Goal: Transaction & Acquisition: Purchase product/service

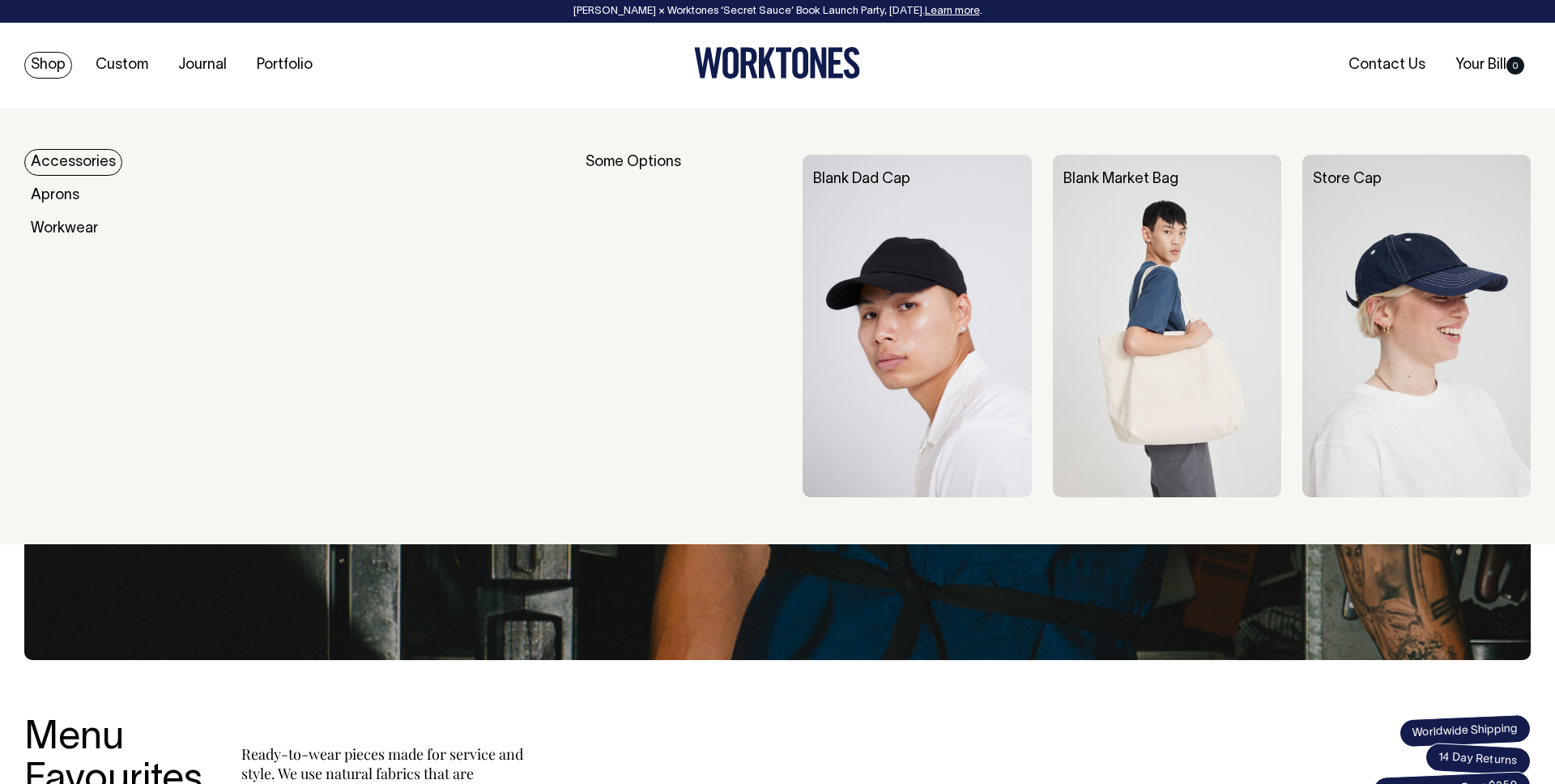
click at [967, 247] on img at bounding box center [917, 326] width 229 height 343
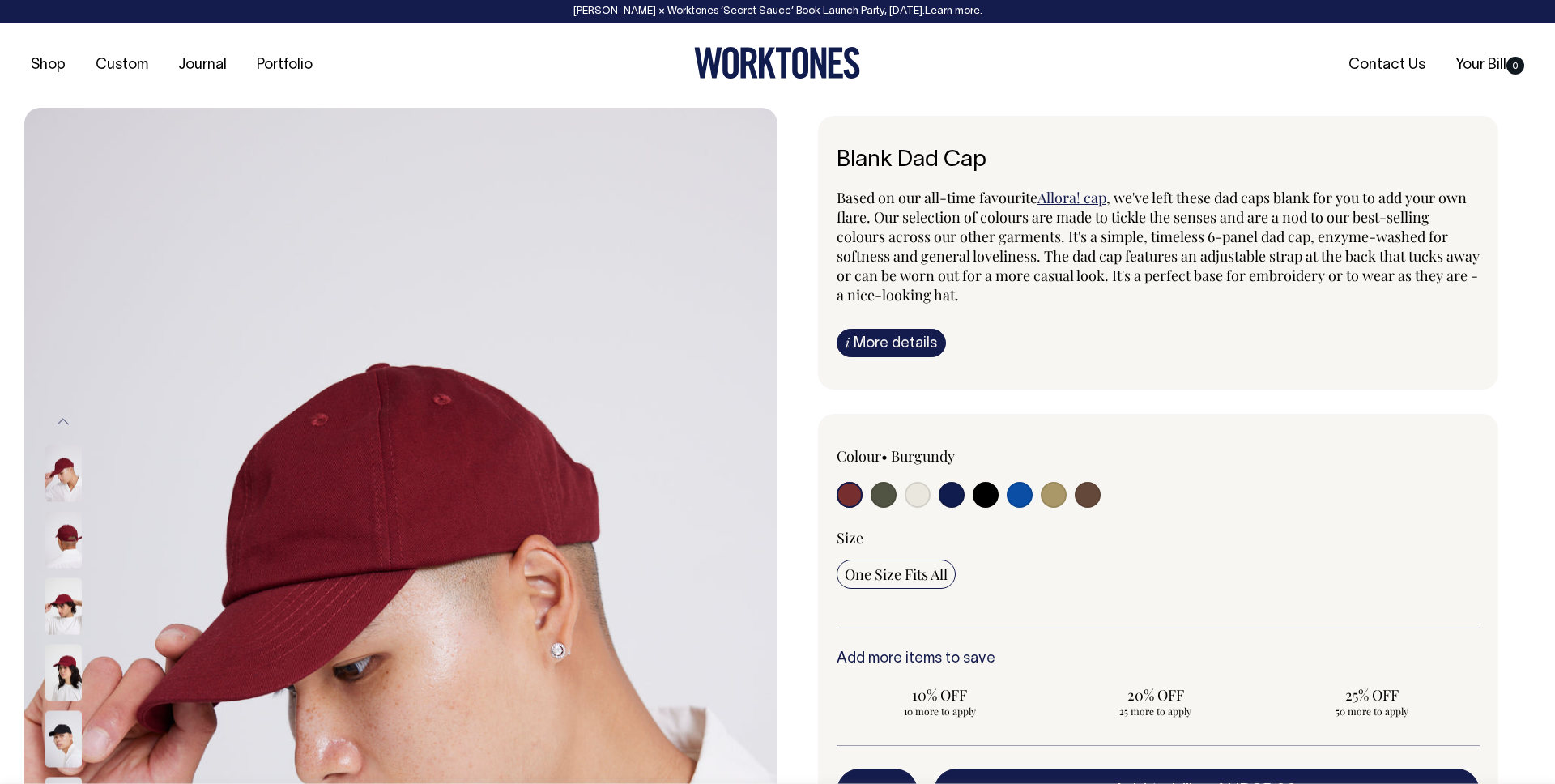
click at [1089, 492] on input "radio" at bounding box center [1088, 495] width 26 height 26
radio input "true"
select select "Espresso"
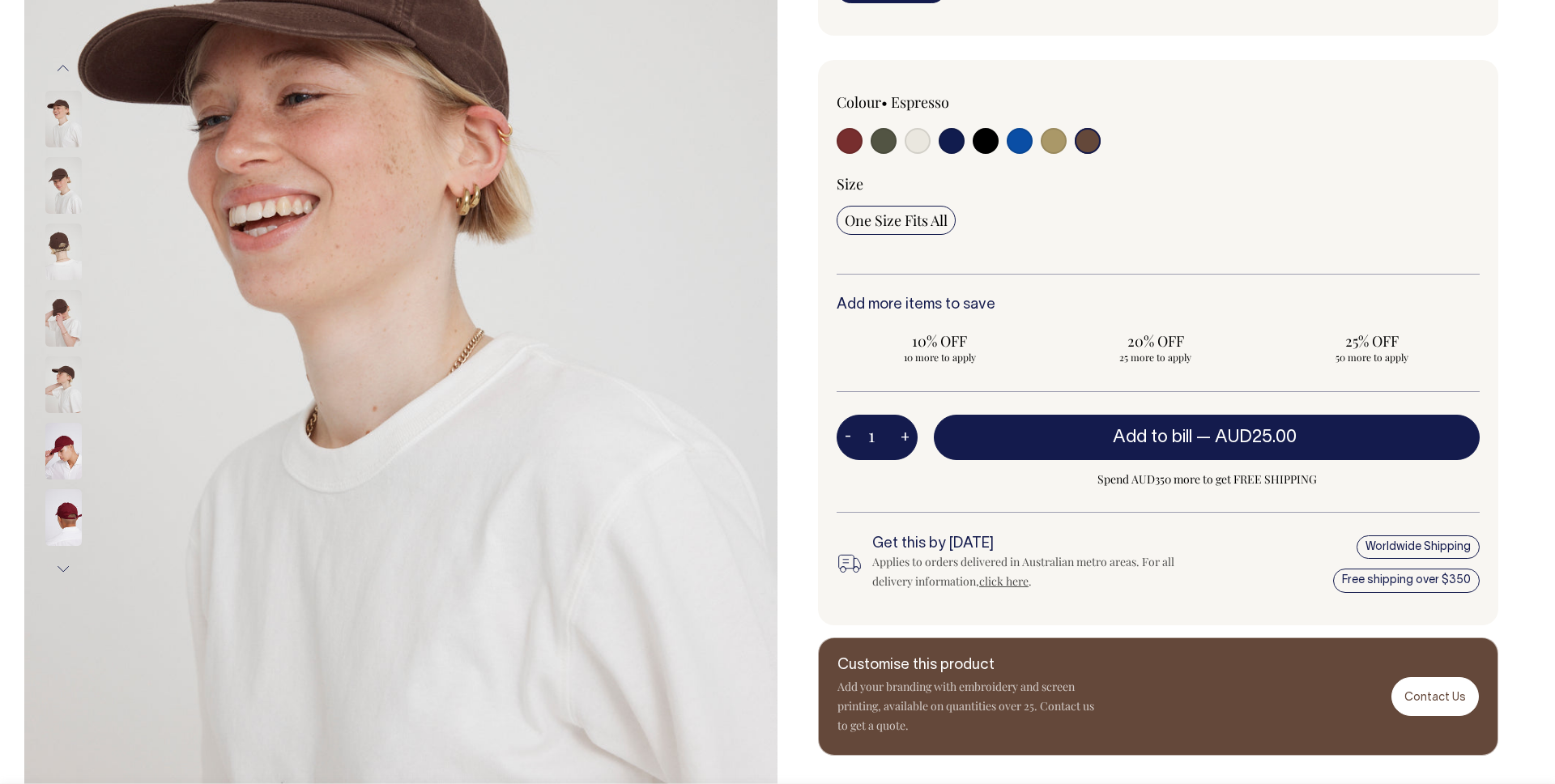
scroll to position [355, 0]
drag, startPoint x: 874, startPoint y: 444, endPoint x: 901, endPoint y: 444, distance: 27.0
click at [901, 444] on div "1 - +" at bounding box center [877, 436] width 81 height 45
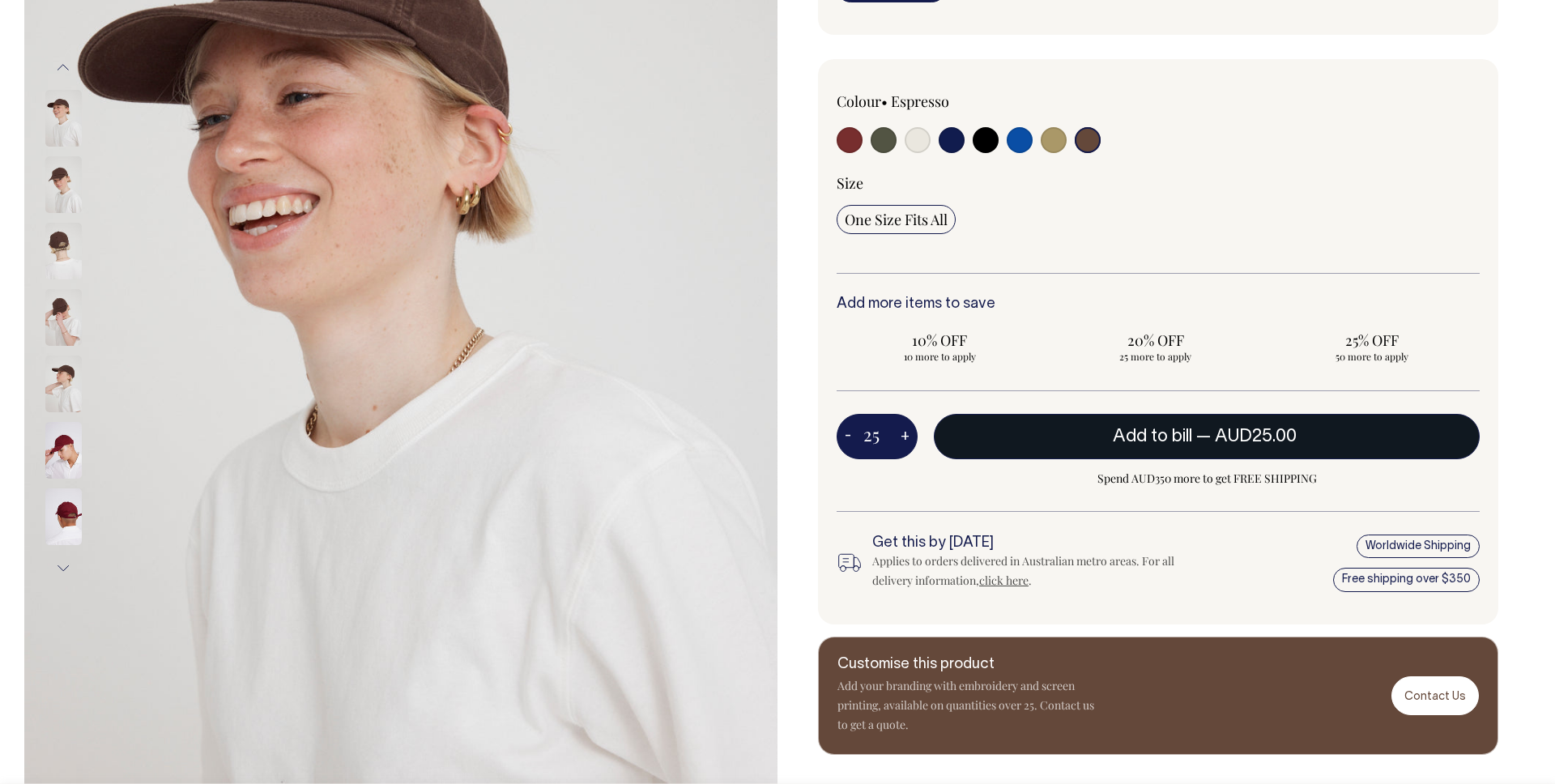
type input "25"
radio input "true"
type input "25"
click at [1205, 443] on span "— AUD25.00 AUD20.00" at bounding box center [1249, 436] width 186 height 16
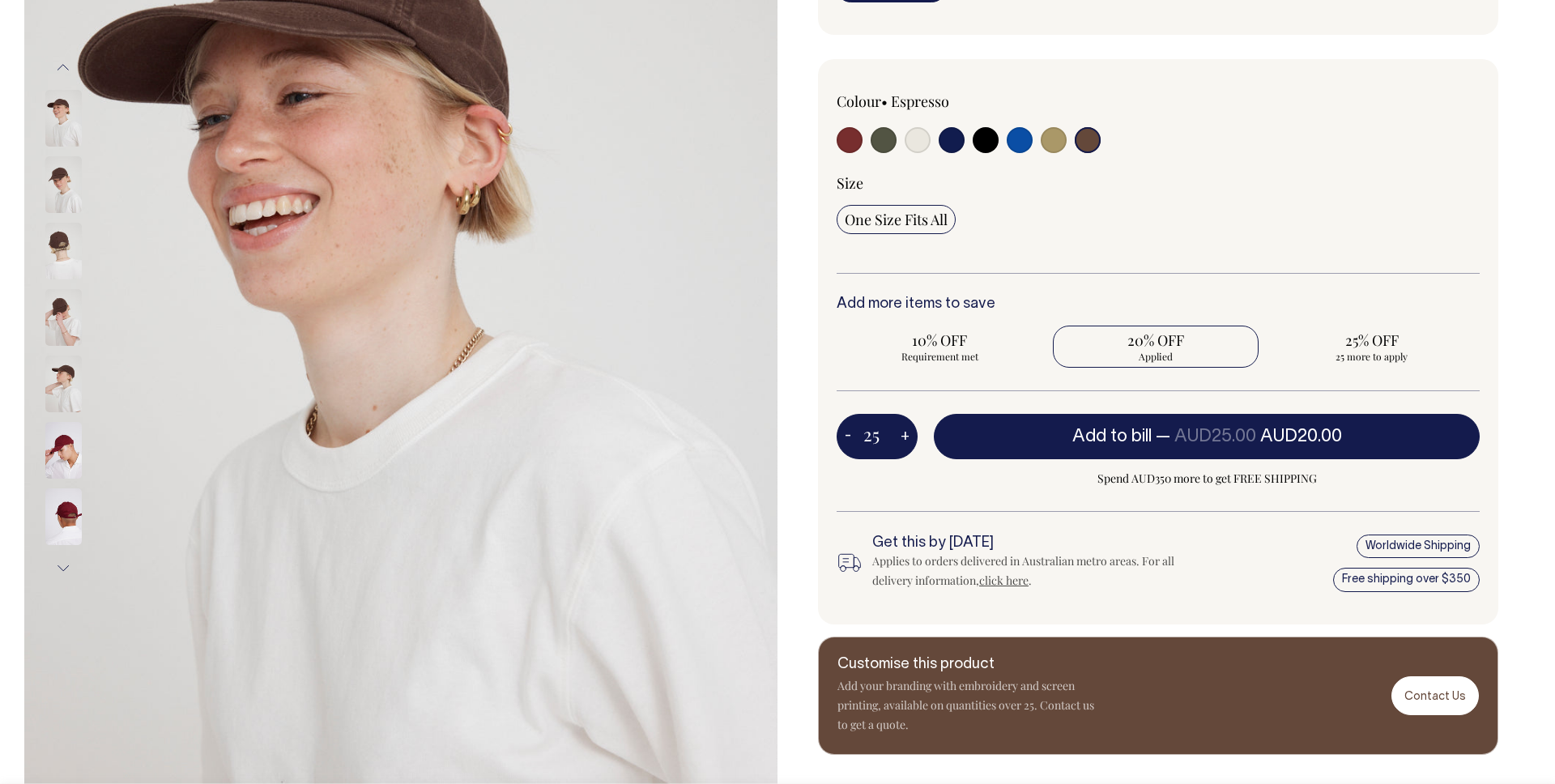
scroll to position [0, 0]
type input "1"
radio input "false"
type input "1"
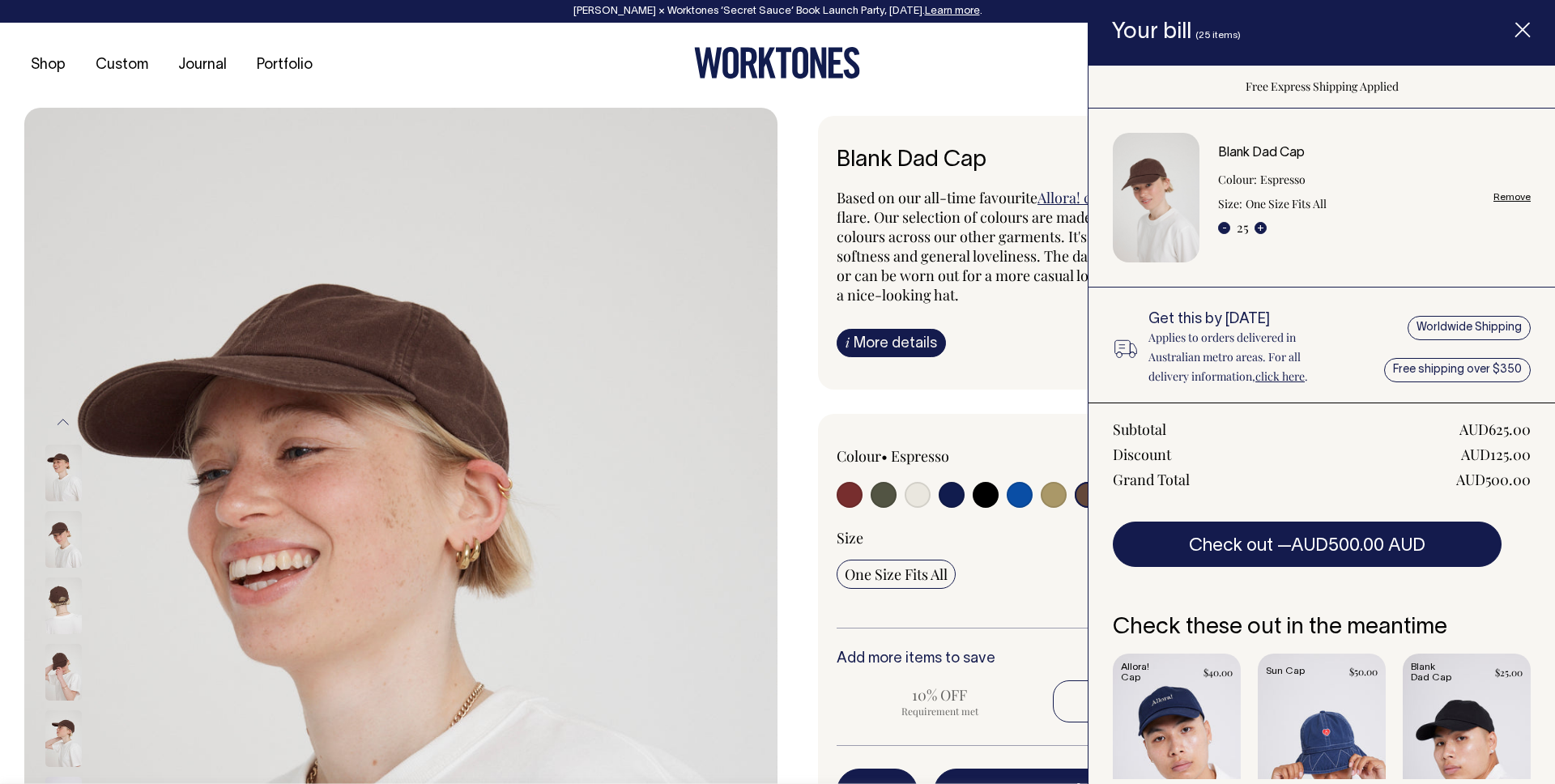
click at [1511, 196] on link "Remove" at bounding box center [1512, 197] width 38 height 10
radio input "false"
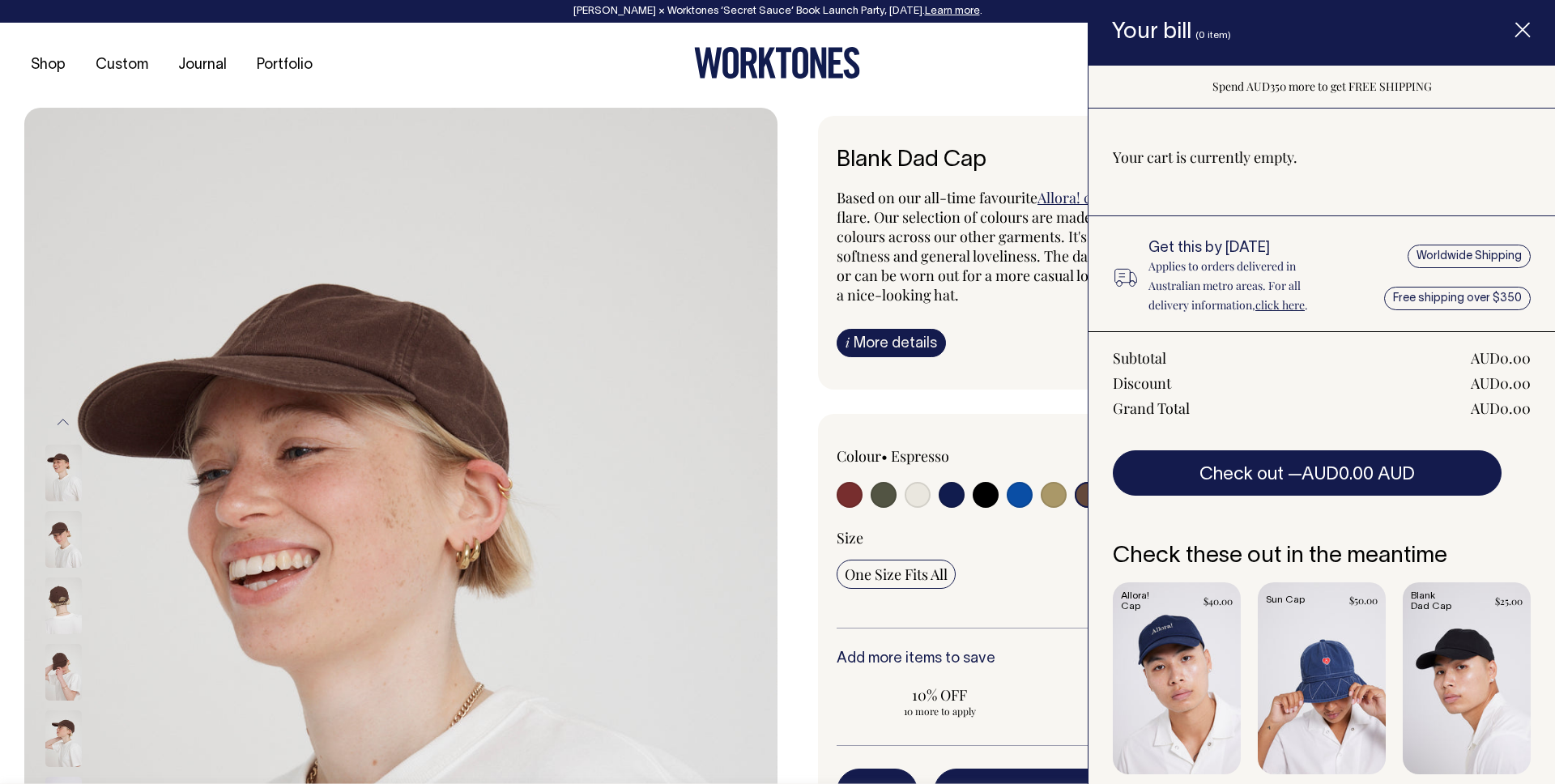
click at [1524, 31] on line "Item added to your cart" at bounding box center [1523, 30] width 13 height 13
